Goal: Task Accomplishment & Management: Manage account settings

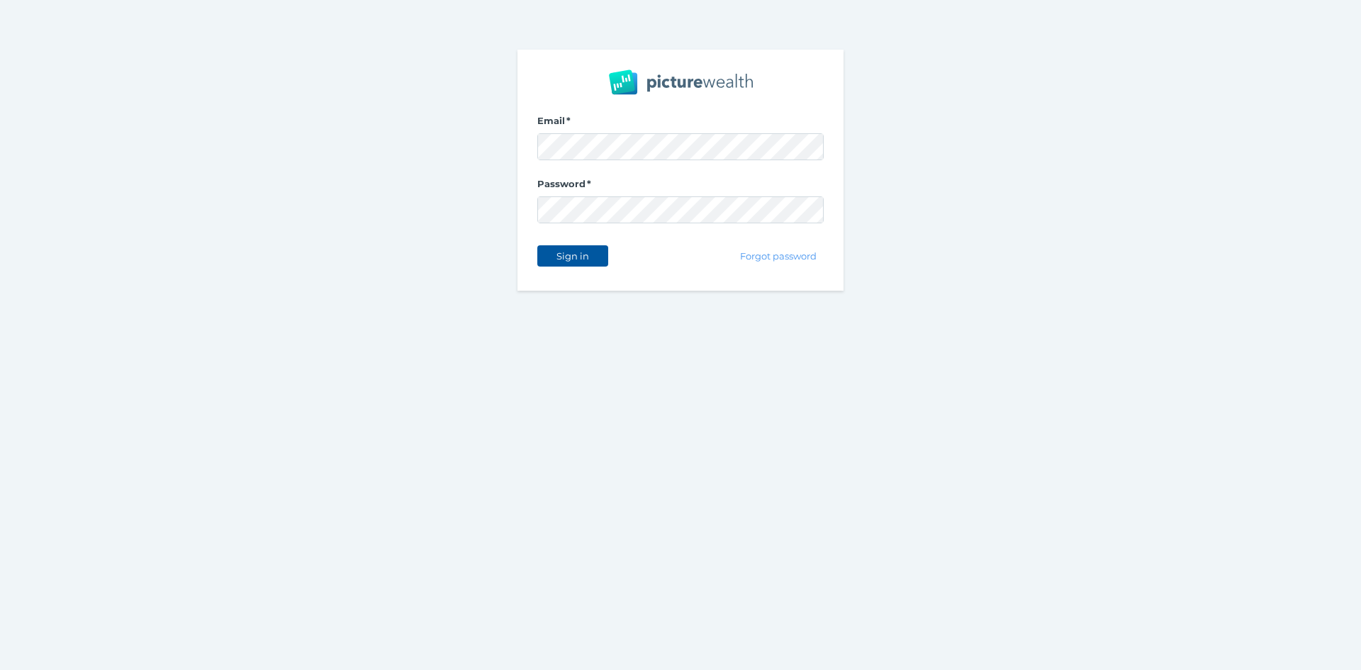
click at [574, 259] on span "Sign in" at bounding box center [572, 255] width 45 height 11
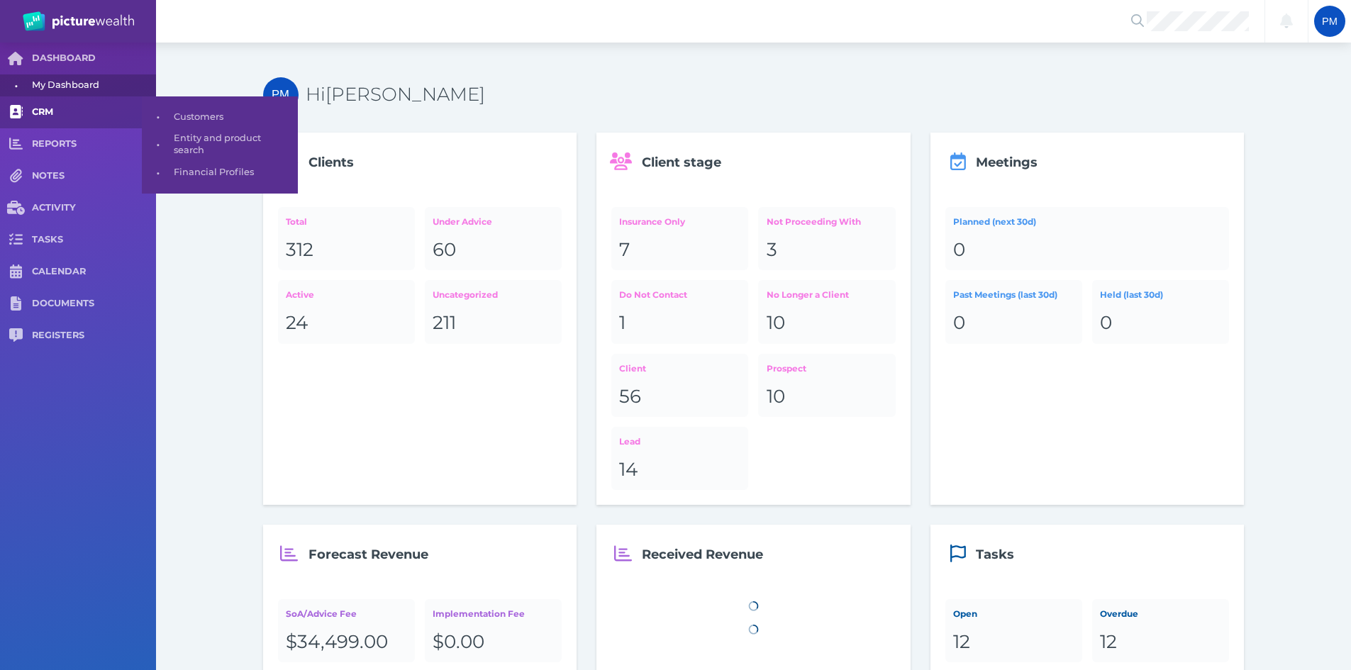
click at [41, 109] on span "CRM" at bounding box center [94, 112] width 124 height 12
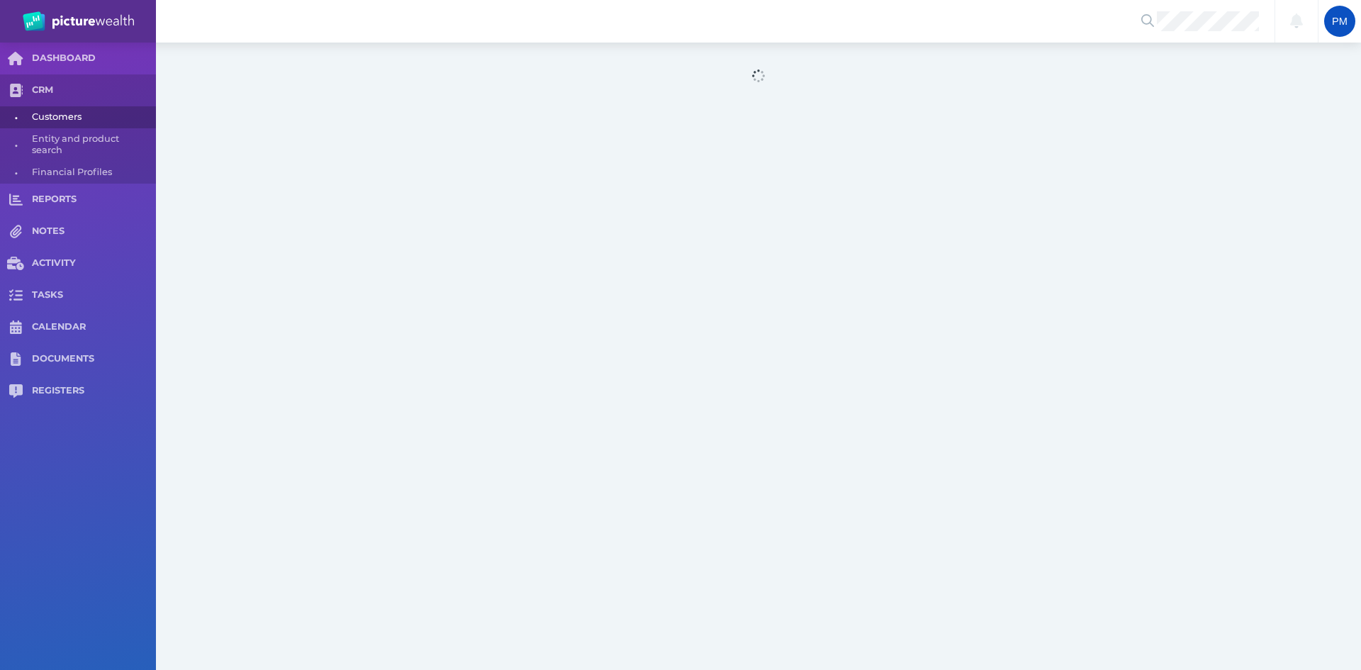
select select "25"
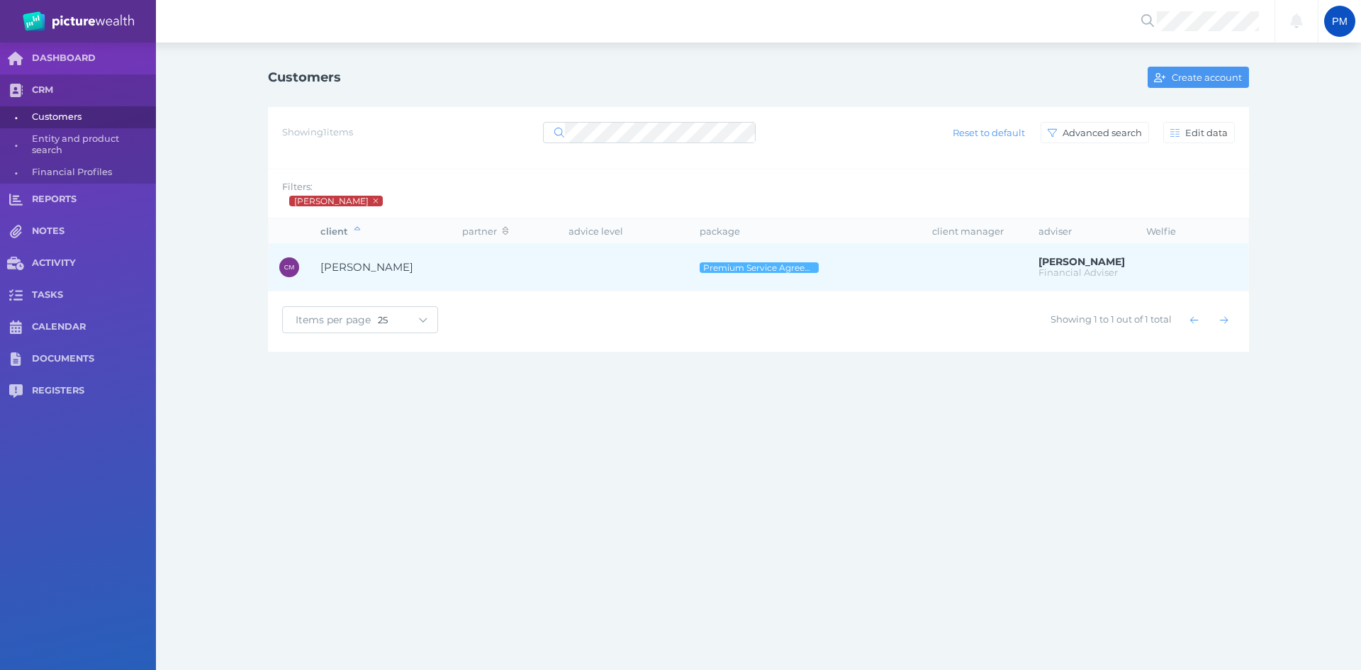
click at [389, 264] on span "[PERSON_NAME]" at bounding box center [366, 266] width 93 height 13
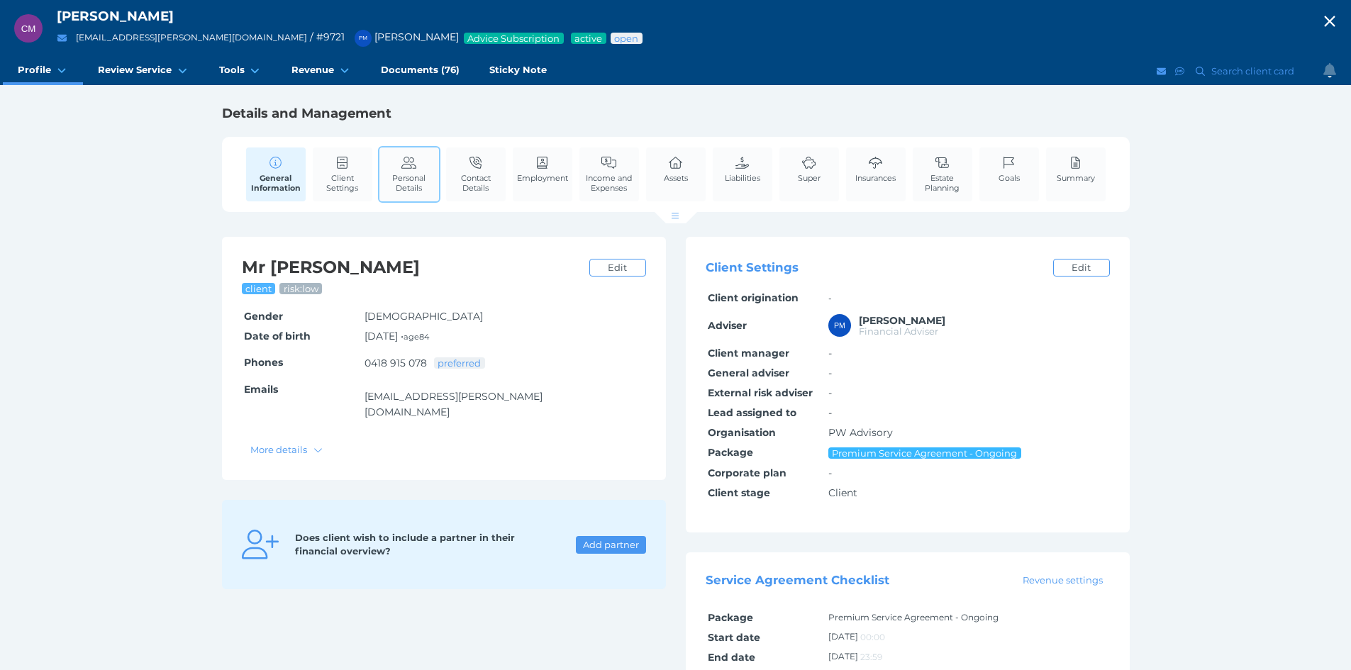
click at [412, 176] on span "Personal Details" at bounding box center [409, 183] width 52 height 20
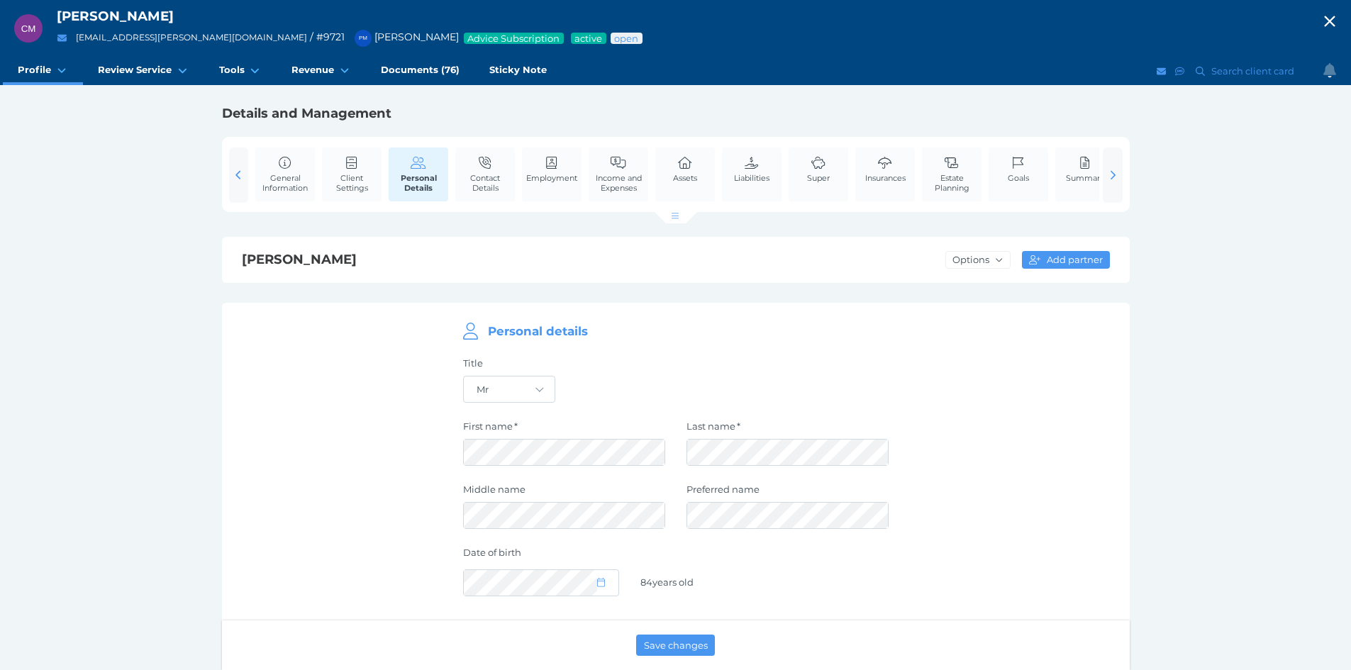
click at [1336, 25] on icon "button" at bounding box center [1329, 21] width 17 height 21
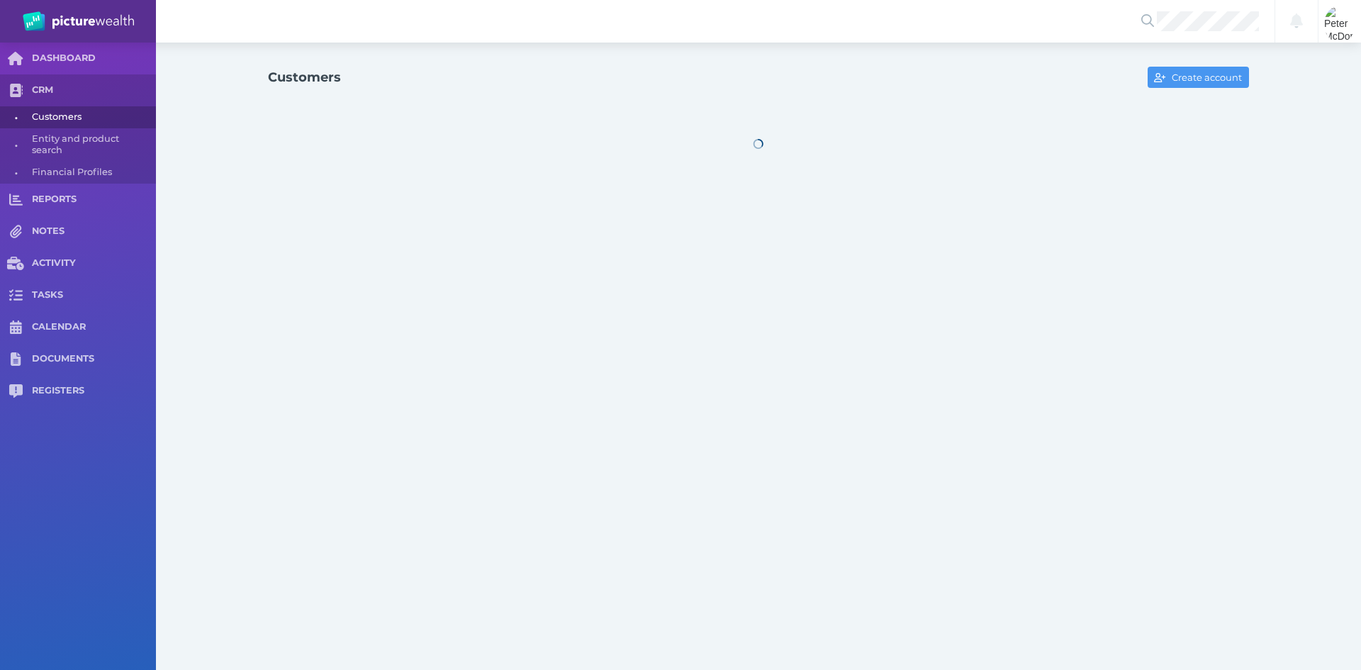
select select "25"
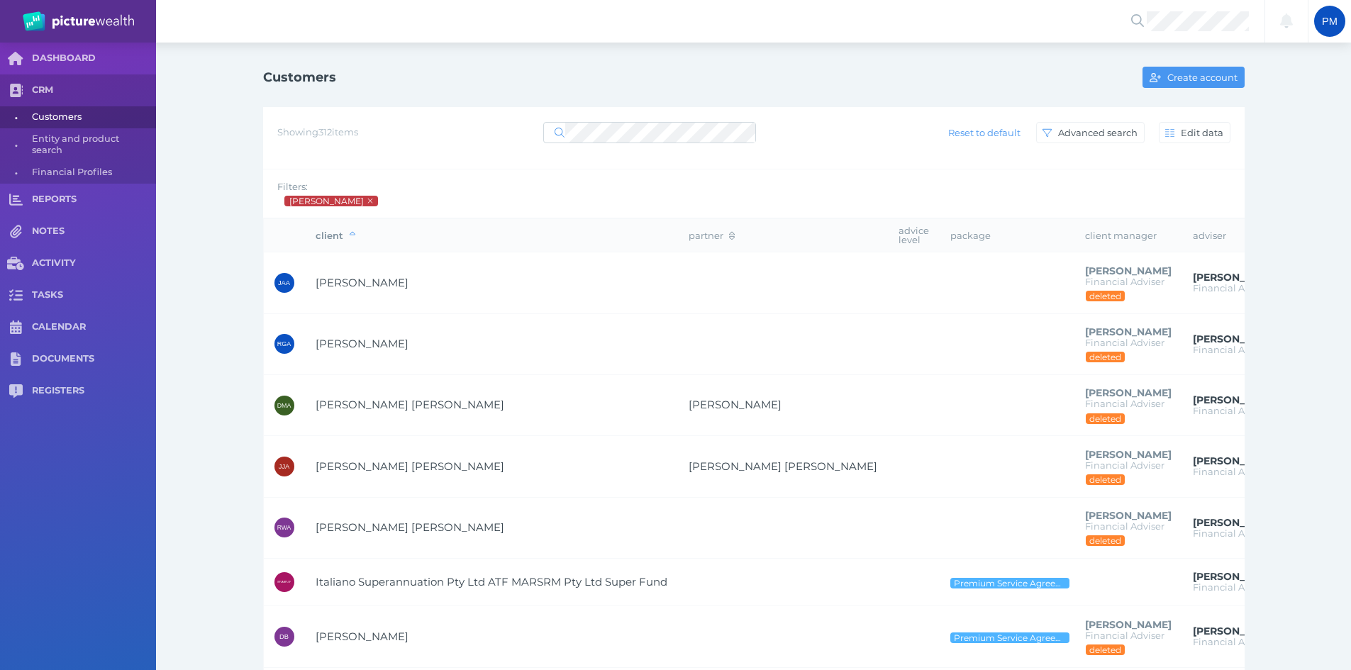
drag, startPoint x: 1326, startPoint y: 18, endPoint x: 1322, endPoint y: 54, distance: 36.3
click at [1325, 18] on span "PM" at bounding box center [1330, 21] width 16 height 11
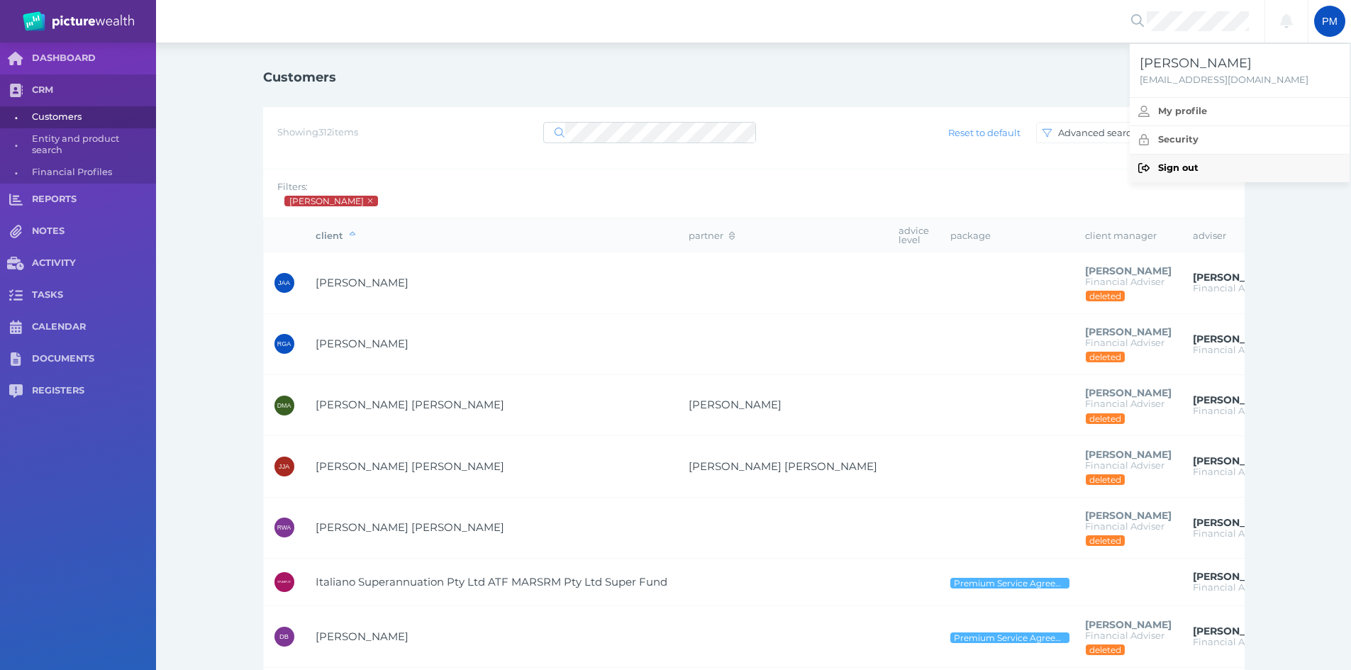
click at [1153, 163] on span "button" at bounding box center [1143, 168] width 28 height 28
